Goal: Task Accomplishment & Management: Manage account settings

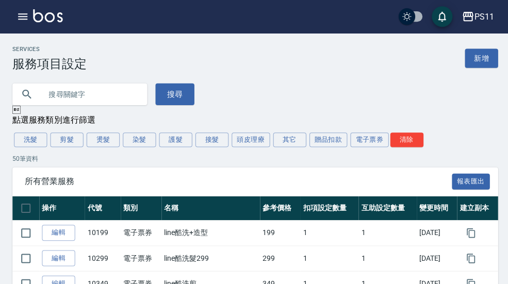
click at [23, 17] on icon "button" at bounding box center [22, 16] width 9 height 6
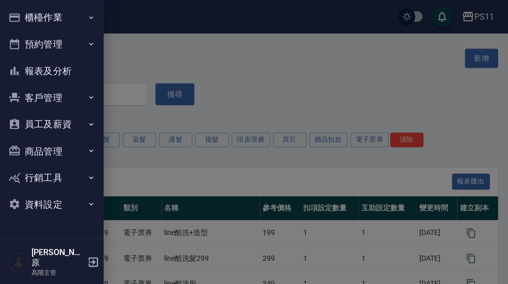
click at [81, 15] on button "櫃檯作業" at bounding box center [51, 17] width 95 height 27
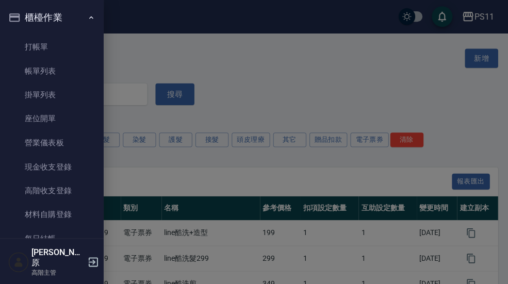
click at [65, 77] on link "帳單列表" at bounding box center [51, 71] width 95 height 24
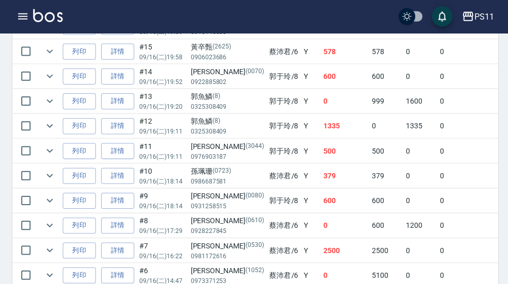
scroll to position [411, 0]
click at [121, 172] on link "詳情" at bounding box center [117, 175] width 33 height 16
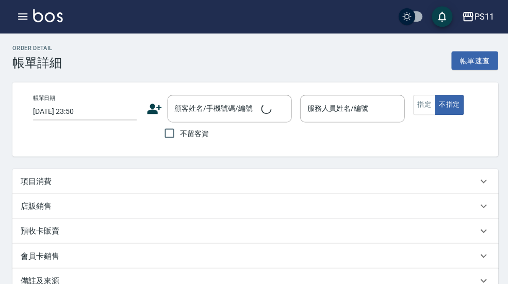
type input "[DATE] 18:14"
type input "[PERSON_NAME]6"
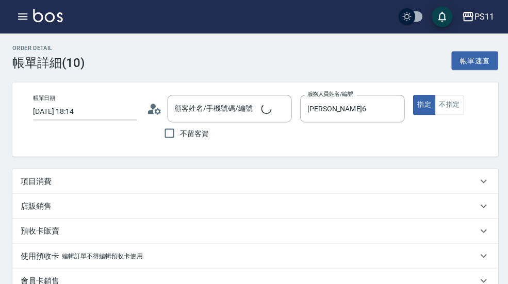
type input "[PERSON_NAME]/0986687581/0723"
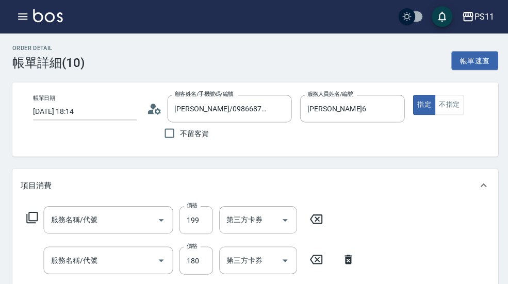
type input "不指定剪髮活動(2199)"
type input "洗髮(洗+剪不指定活動)(1180)"
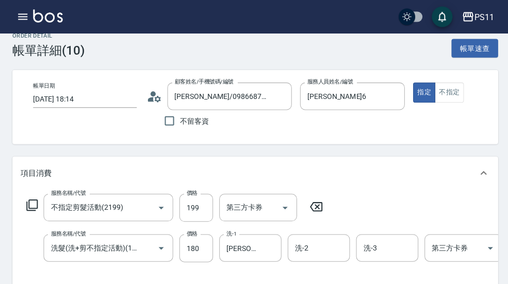
scroll to position [0, 0]
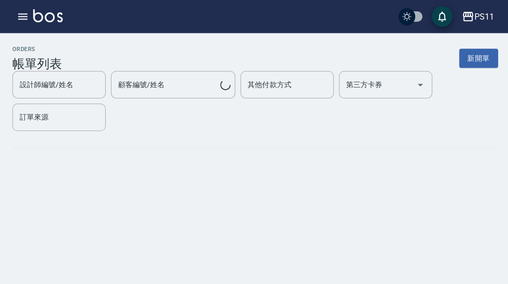
scroll to position [29, 0]
